Goal: Transaction & Acquisition: Purchase product/service

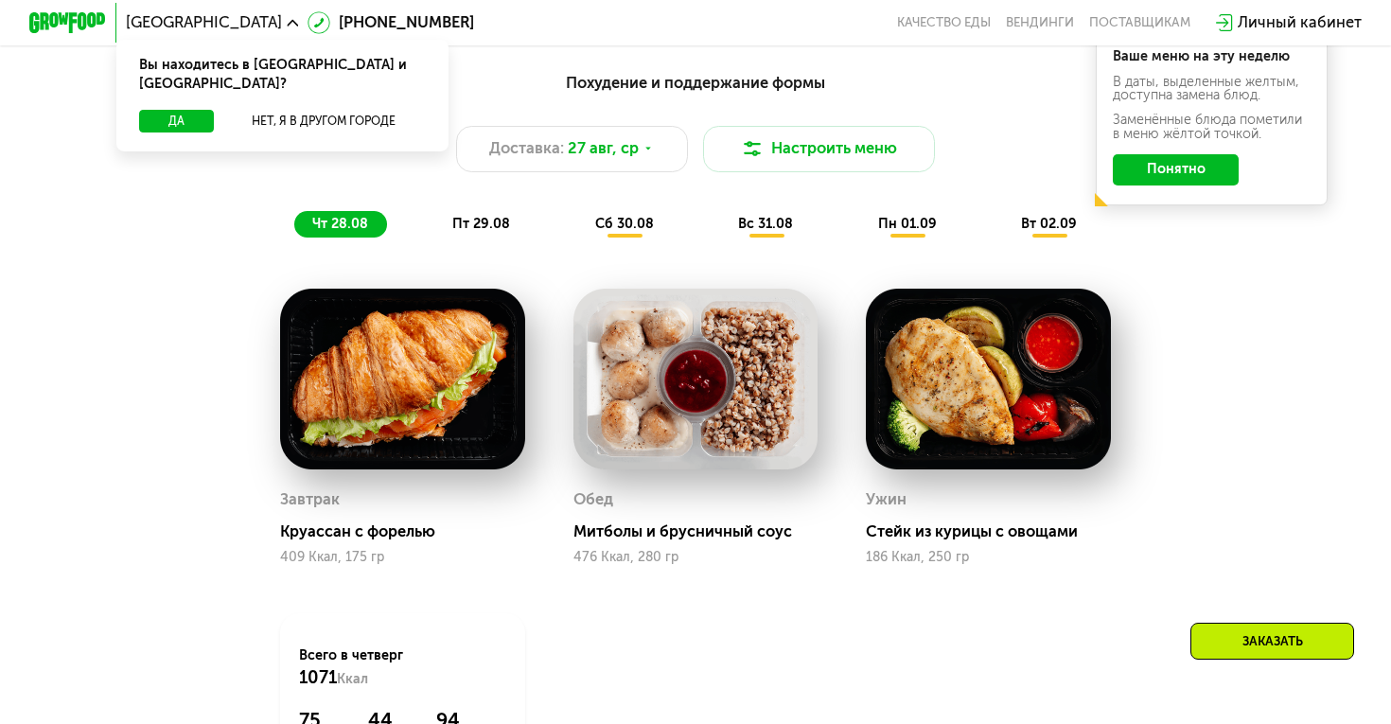
scroll to position [1006, 0]
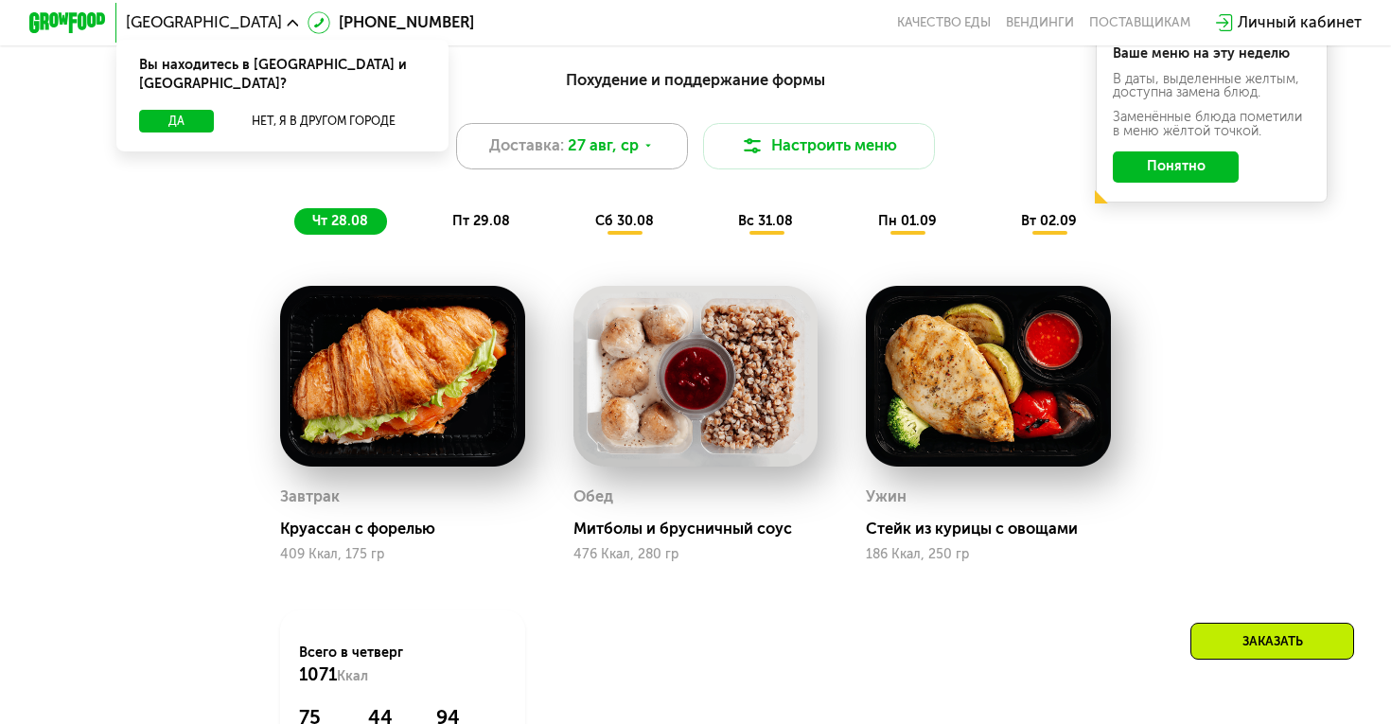
click at [652, 156] on div "Доставка: [DATE]" at bounding box center [572, 146] width 232 height 46
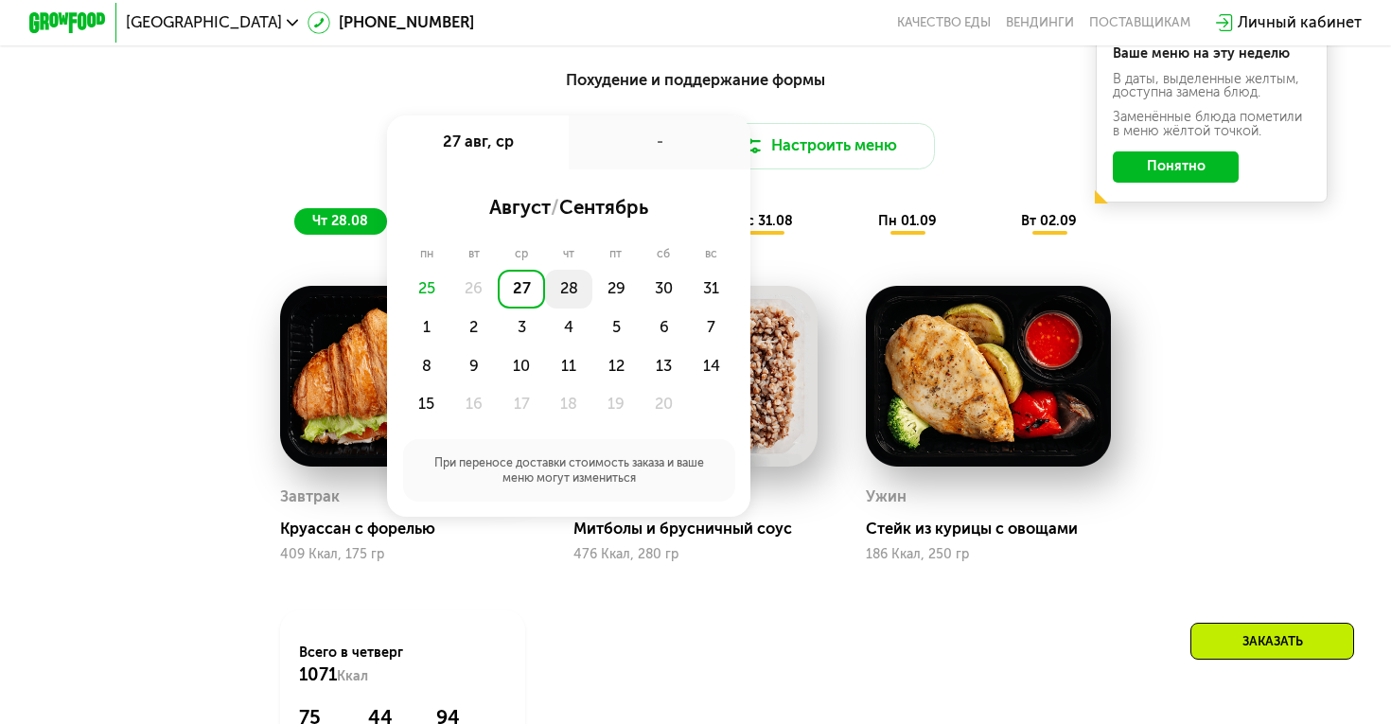
click at [592, 278] on div "28" at bounding box center [615, 289] width 47 height 39
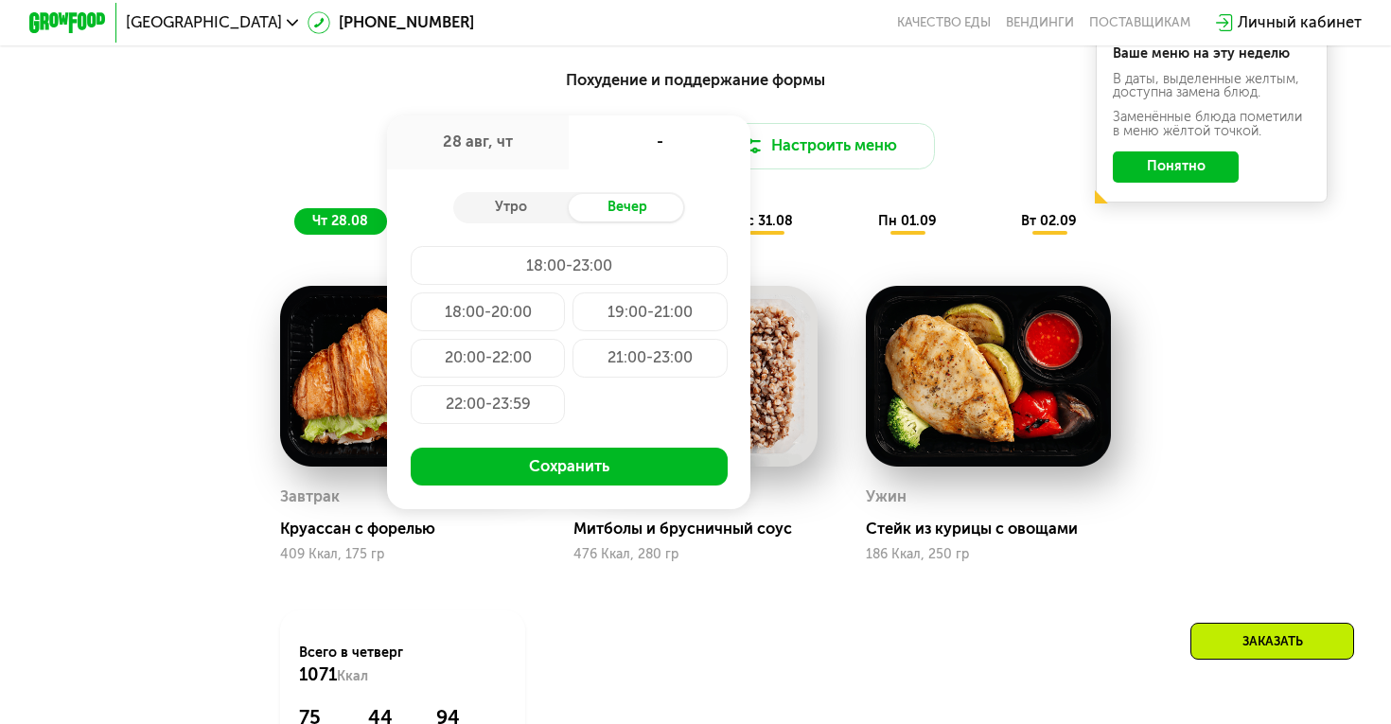
click at [280, 401] on img at bounding box center [402, 376] width 245 height 181
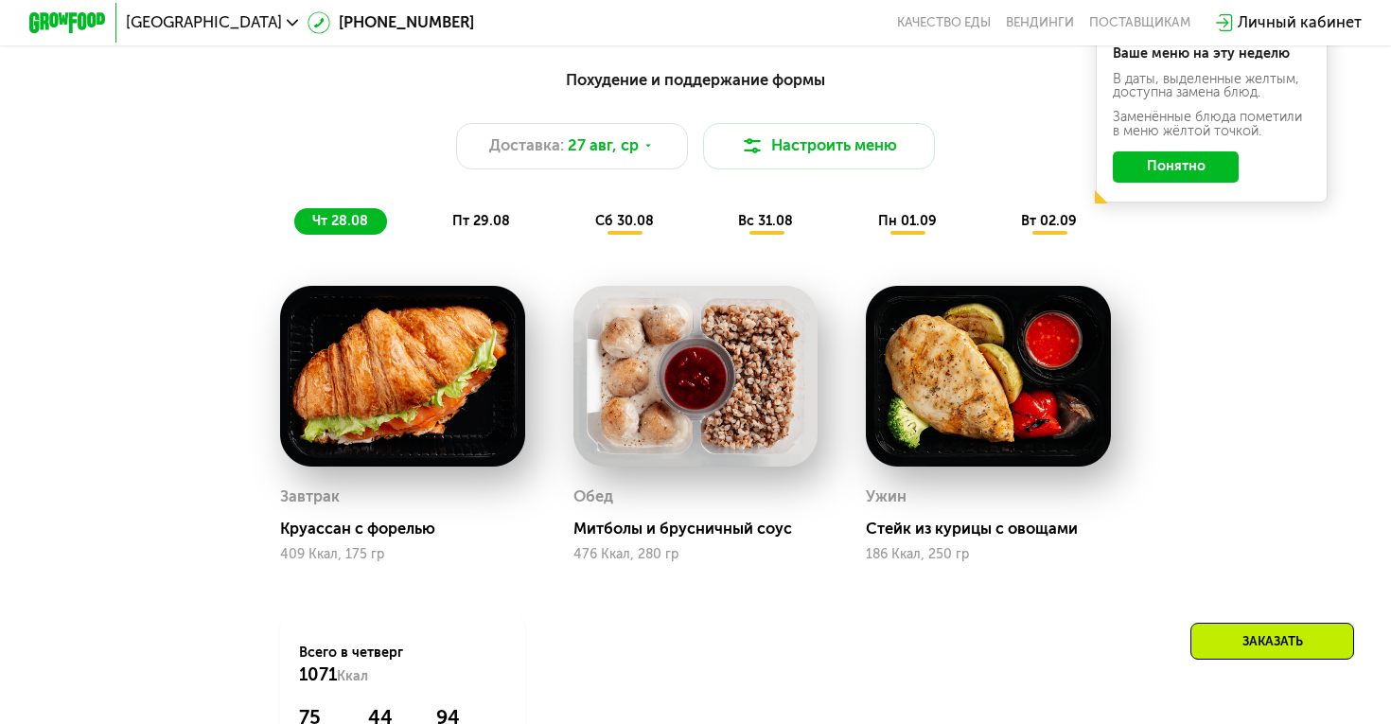
click at [480, 220] on span "пт 29.08" at bounding box center [481, 221] width 58 height 16
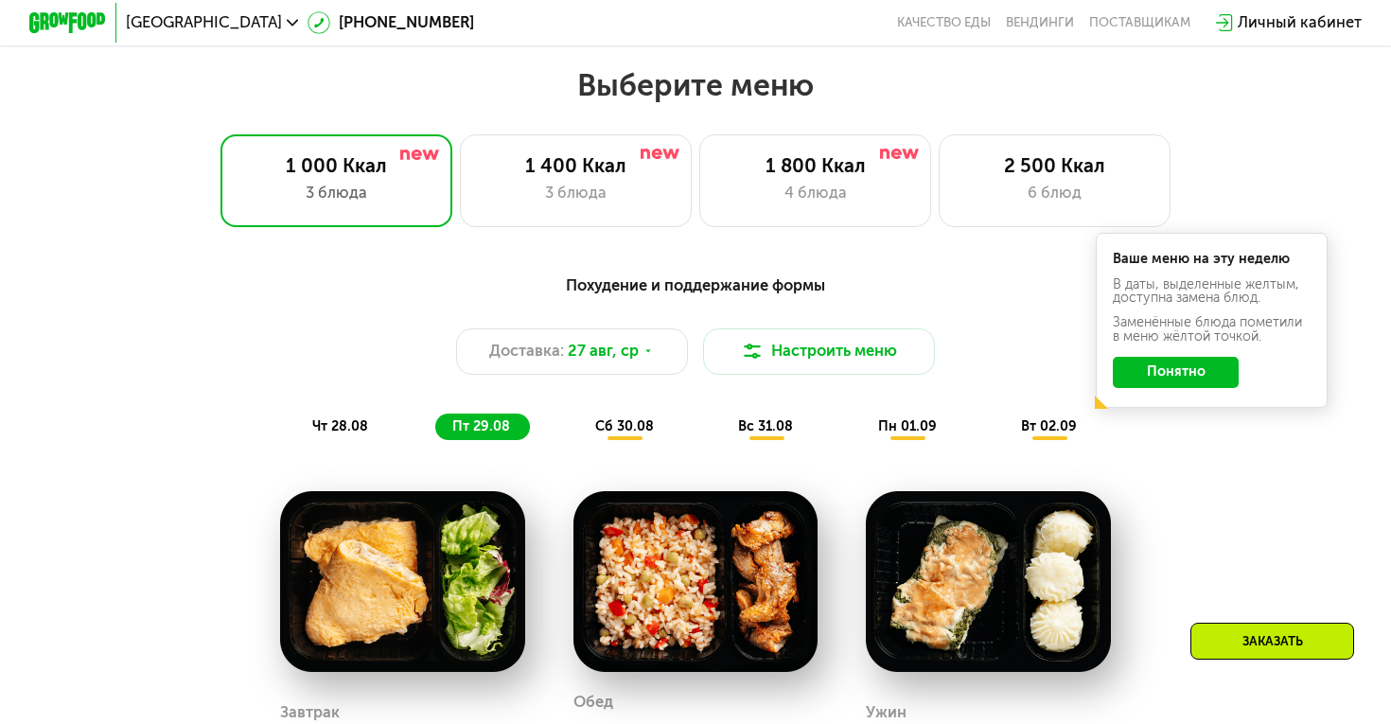
scroll to position [753, 0]
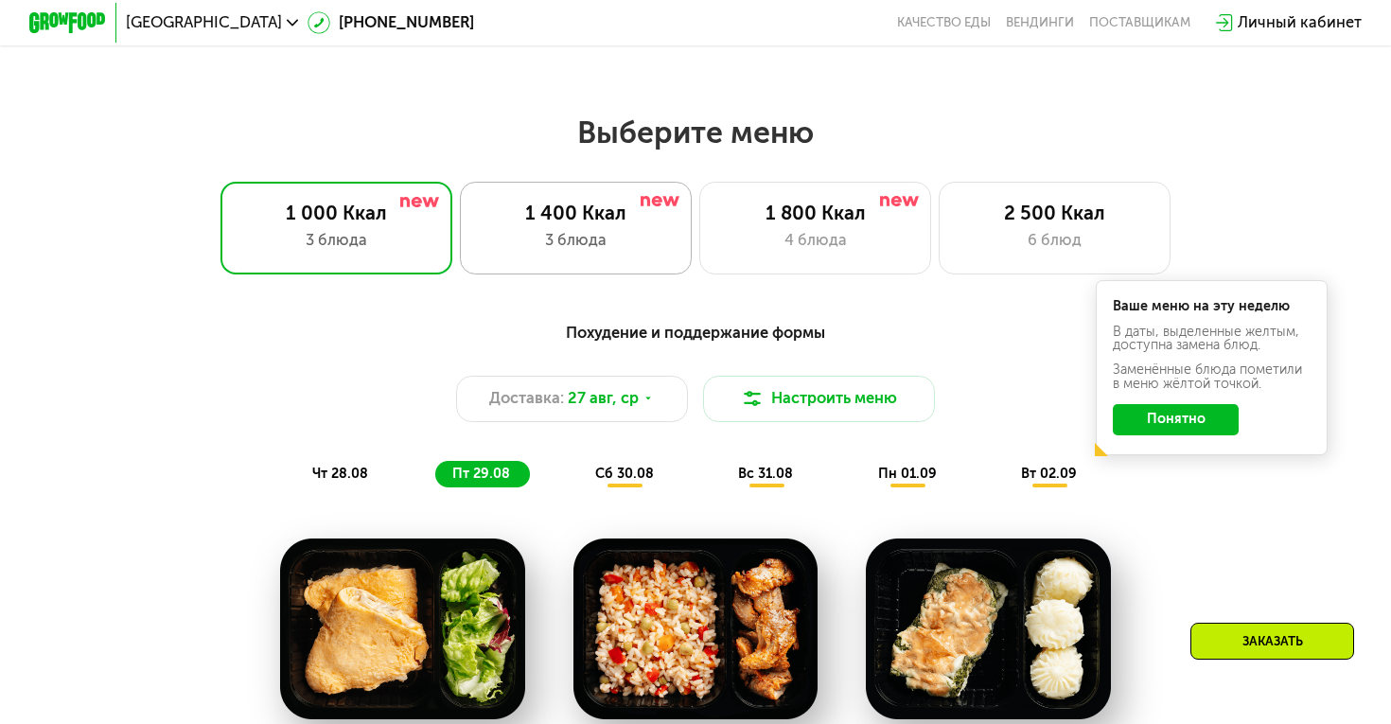
click at [578, 239] on div "3 блюда" at bounding box center [575, 241] width 191 height 24
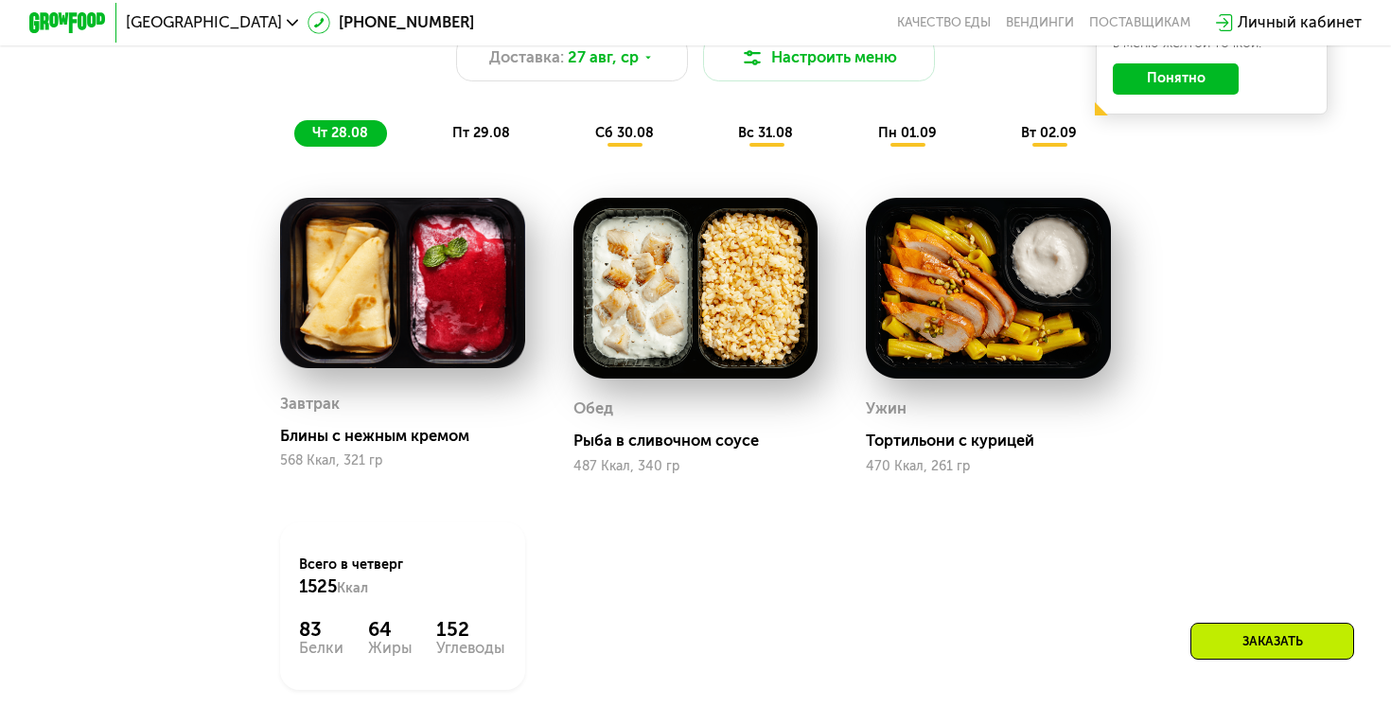
scroll to position [1094, 0]
click at [503, 132] on span "пт 29.08" at bounding box center [481, 133] width 58 height 16
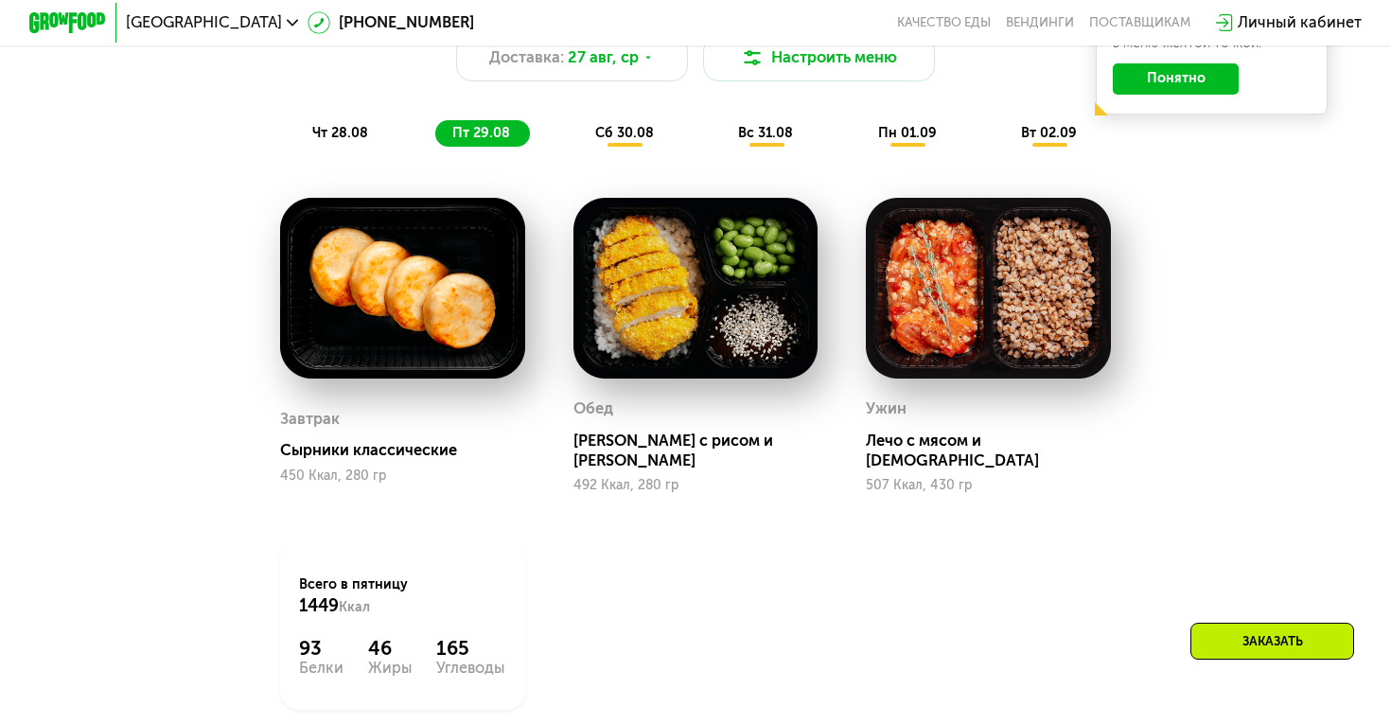
click at [623, 125] on span "сб 30.08" at bounding box center [624, 133] width 59 height 16
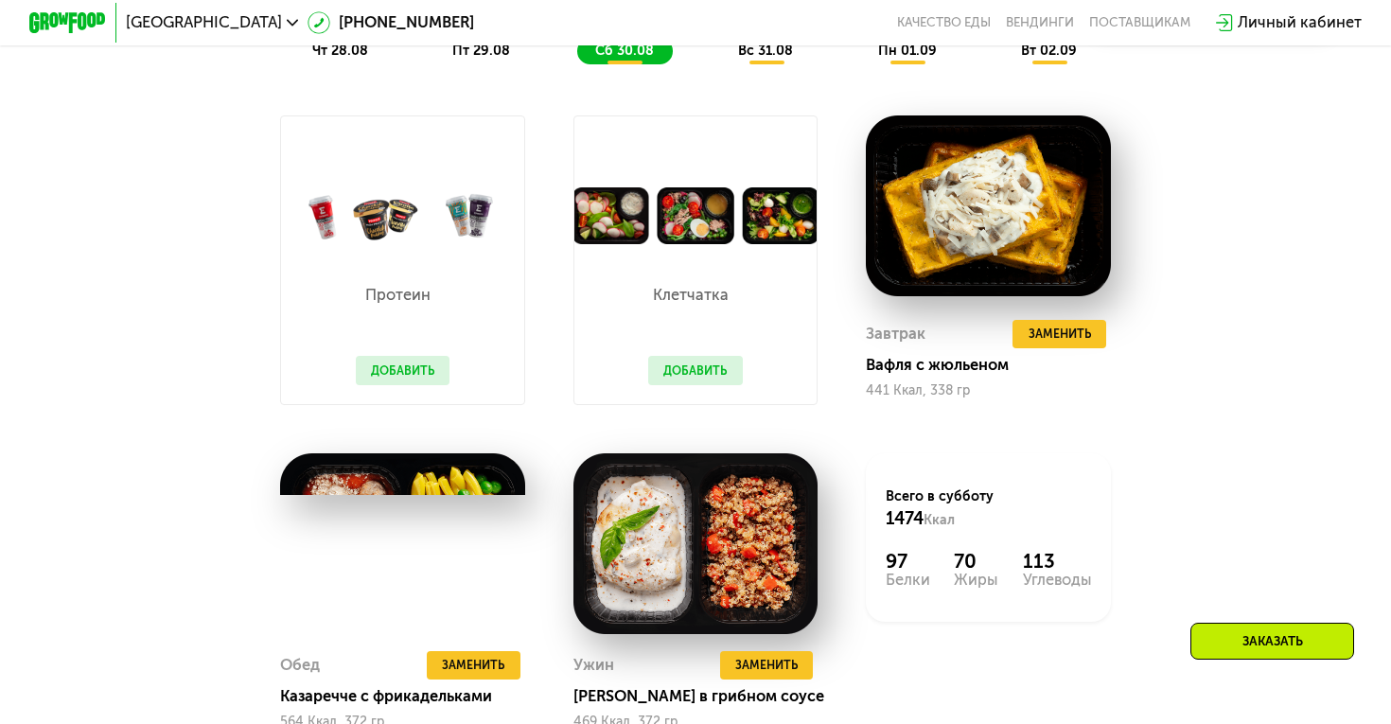
scroll to position [1164, 0]
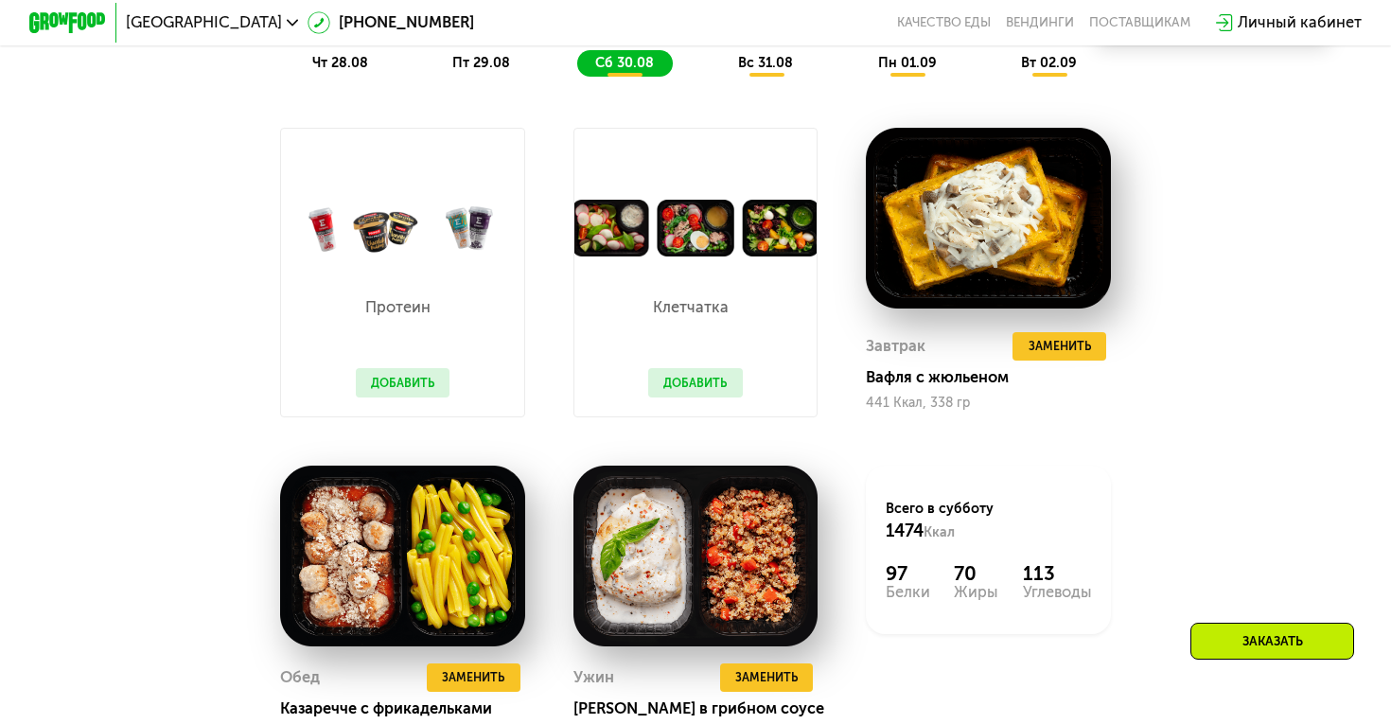
click at [577, 75] on div "пт 29.08" at bounding box center [625, 63] width 96 height 27
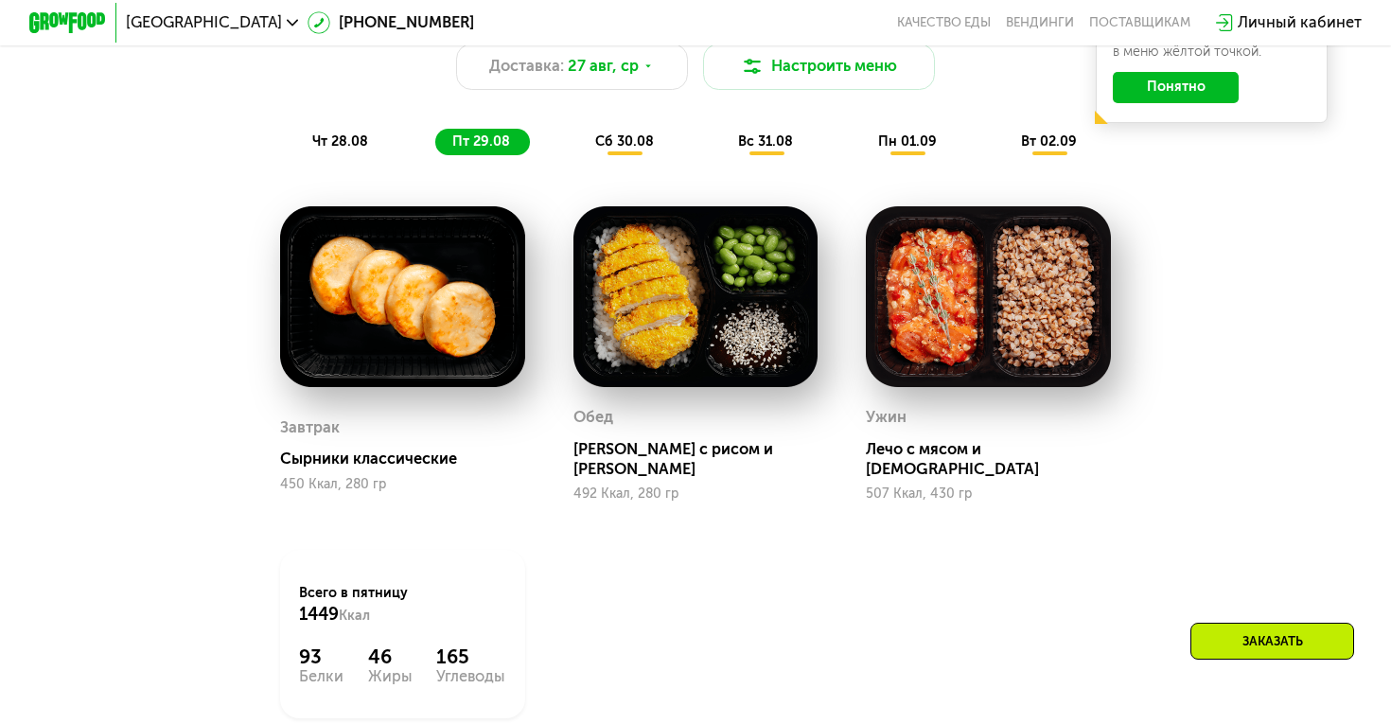
scroll to position [1155, 0]
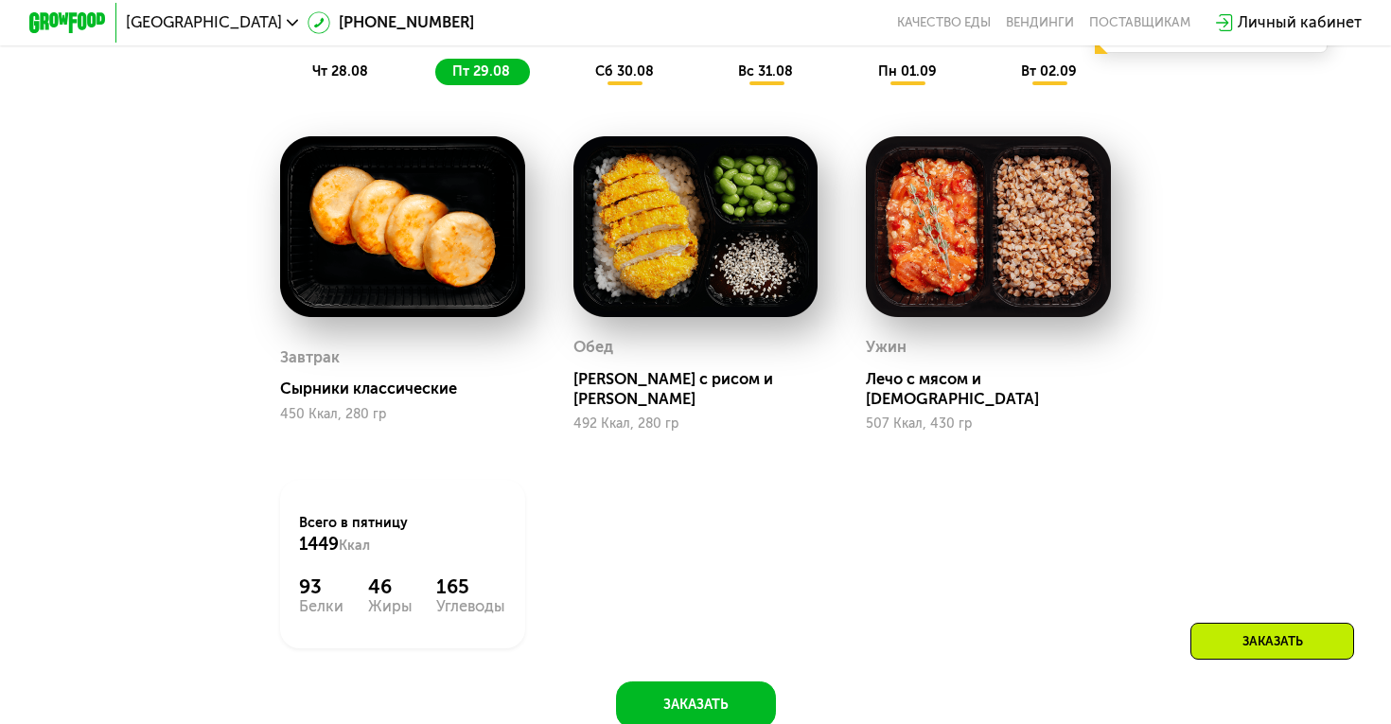
click at [309, 599] on div "Белки" at bounding box center [321, 606] width 44 height 15
drag, startPoint x: 300, startPoint y: 573, endPoint x: 324, endPoint y: 570, distance: 24.0
click at [324, 575] on div "93" at bounding box center [321, 587] width 44 height 24
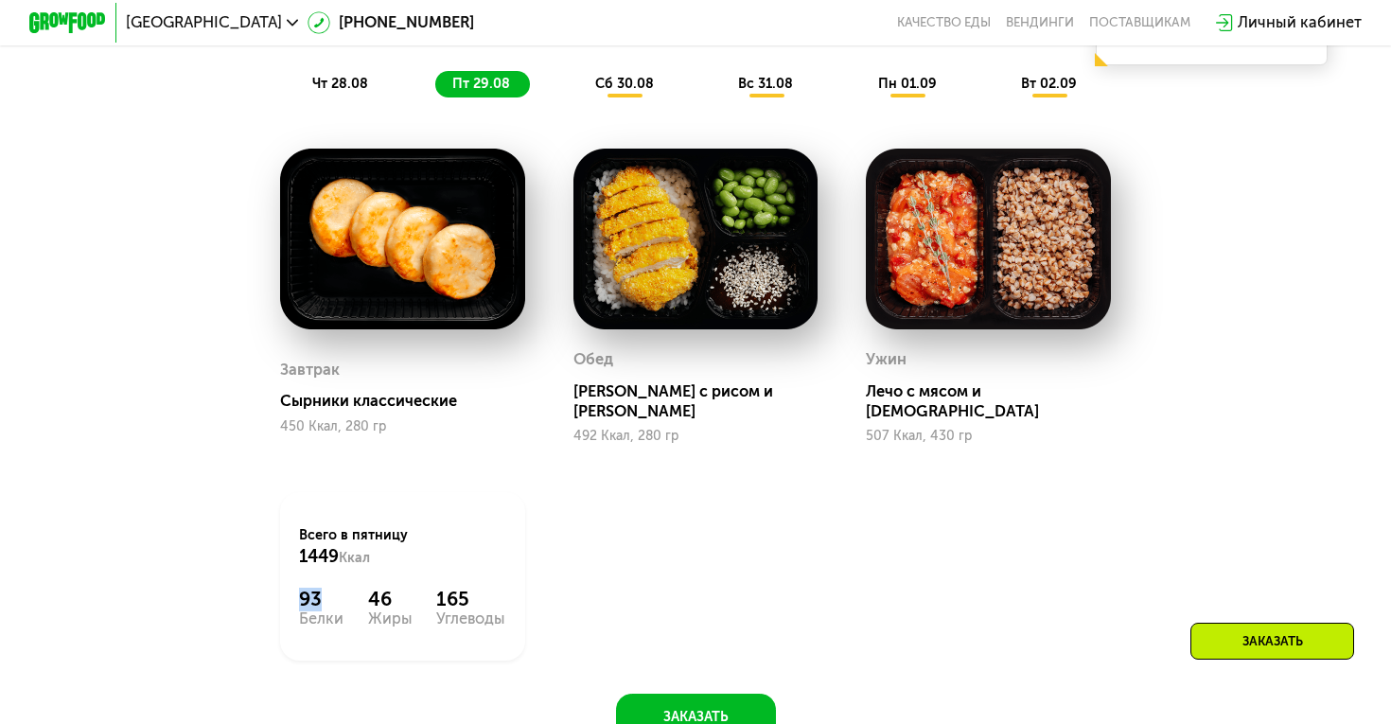
scroll to position [1151, 0]
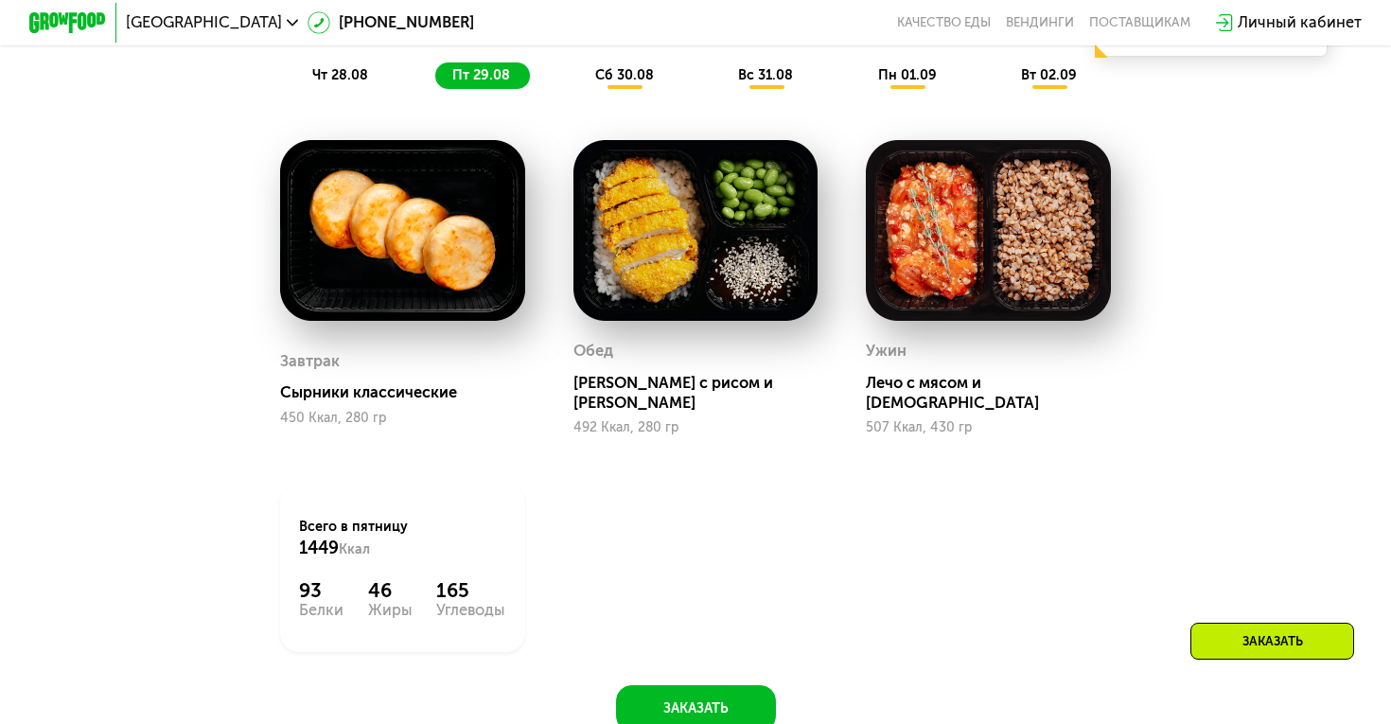
click at [613, 79] on span "сб 30.08" at bounding box center [624, 75] width 59 height 16
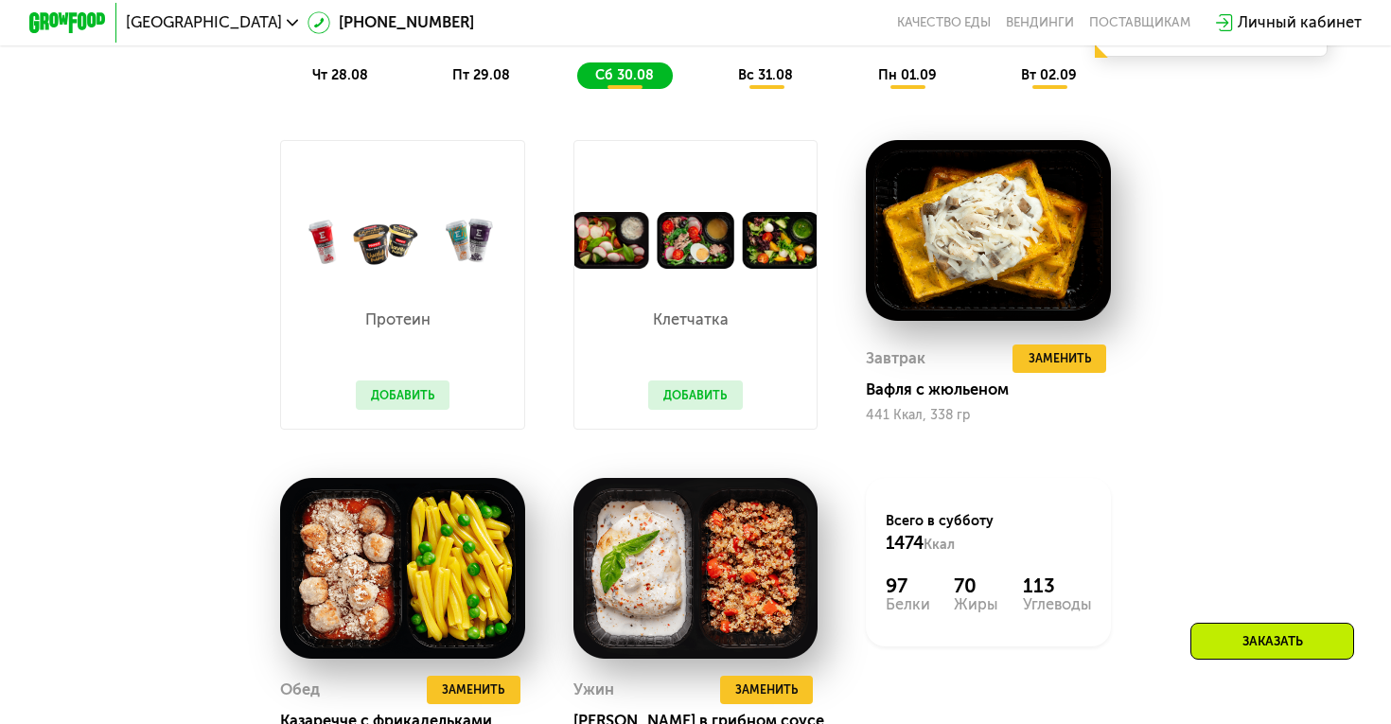
click at [613, 79] on span "сб 30.08" at bounding box center [624, 75] width 59 height 16
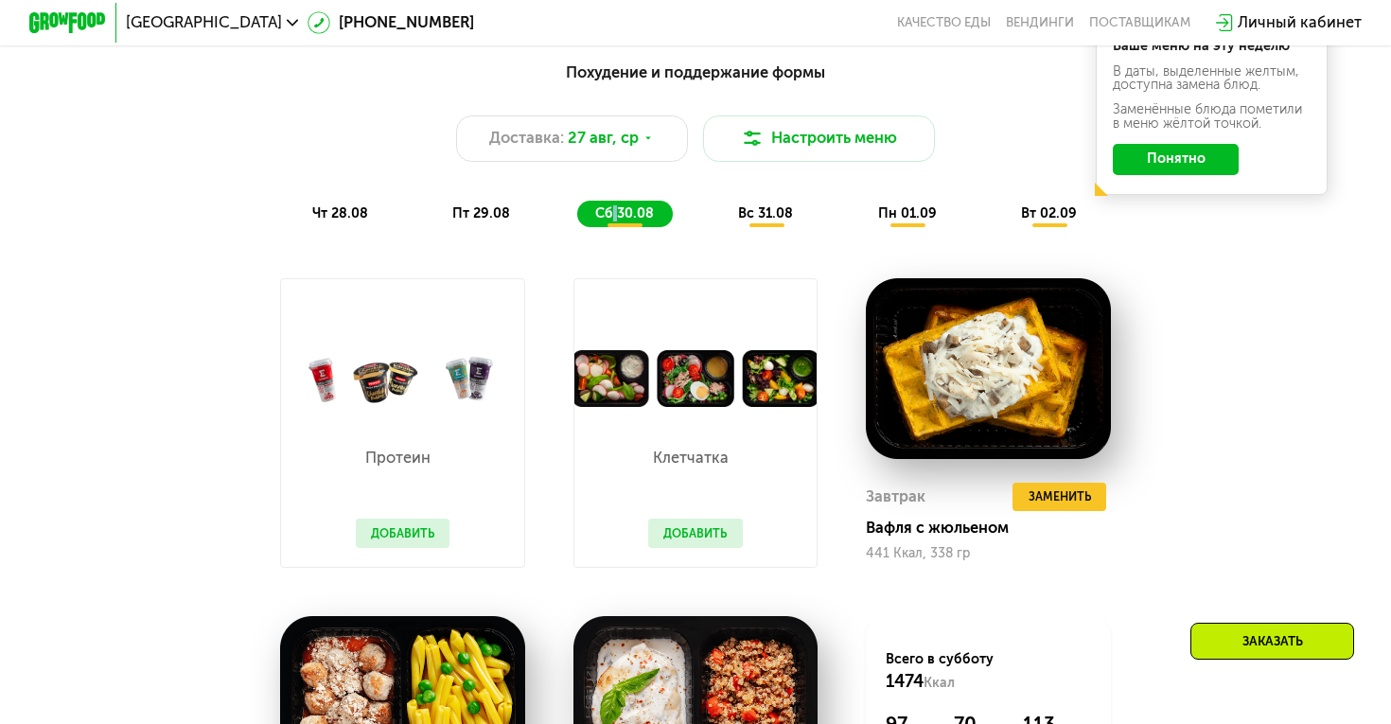
scroll to position [982, 0]
